Goal: Check status: Check status

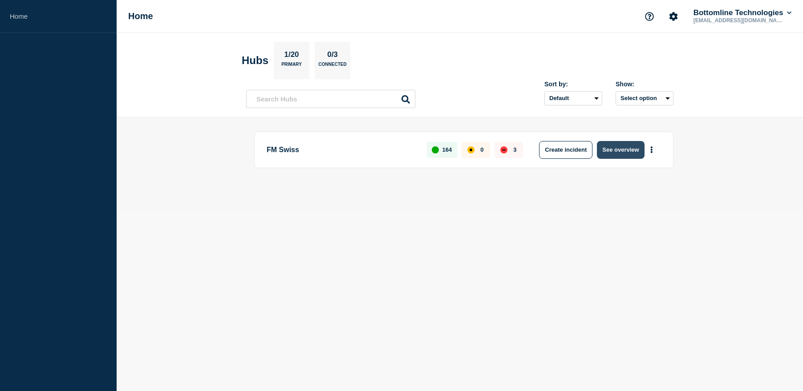
click at [614, 149] on button "See overview" at bounding box center [620, 150] width 47 height 18
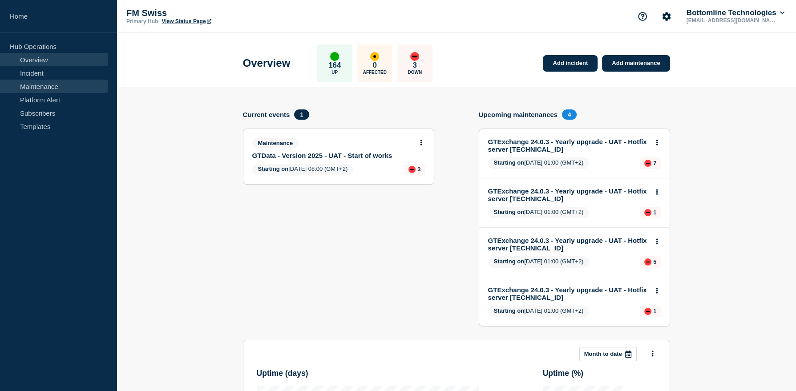
click at [39, 89] on link "Maintenance" at bounding box center [54, 86] width 108 height 13
